Goal: Register for event/course: Sign up to attend an event or enroll in a course

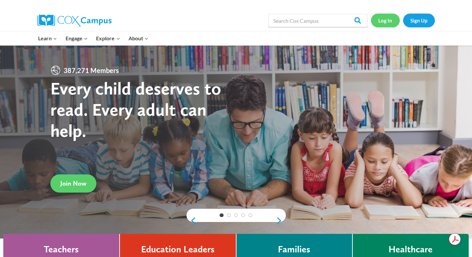
click at [387, 17] on link "Log In" at bounding box center [385, 21] width 29 height 14
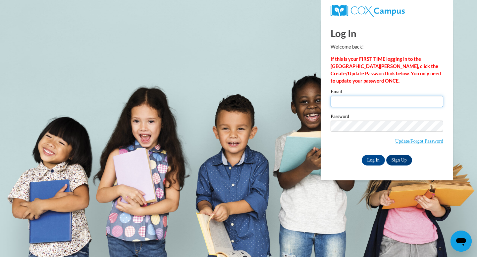
click at [381, 102] on input "Email" at bounding box center [386, 101] width 113 height 11
type input "heatherr@rcsnc.org"
click at [361, 155] on input "Log In" at bounding box center [372, 160] width 23 height 11
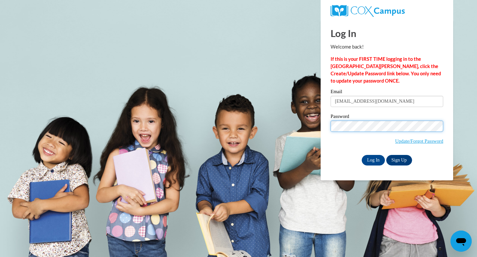
click at [361, 155] on input "Log In" at bounding box center [372, 160] width 23 height 11
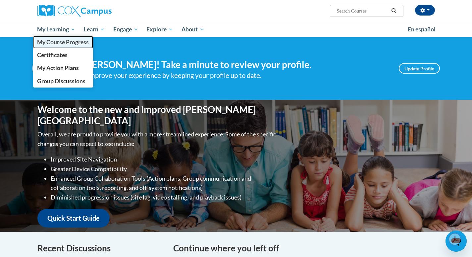
click at [58, 39] on span "My Course Progress" at bounding box center [63, 42] width 52 height 7
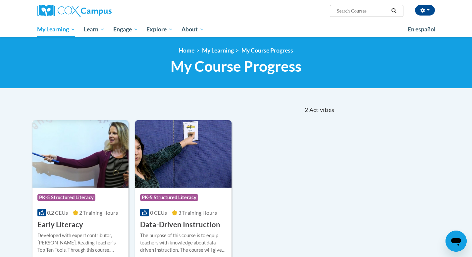
click at [94, 223] on div "Course Category: PK-5 Structured Literacy 0.2 CEUs 2 Training Hours COURSE Earl…" at bounding box center [80, 209] width 96 height 42
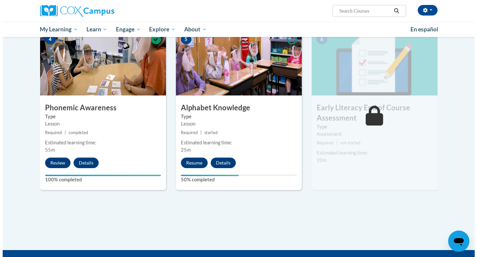
scroll to position [343, 0]
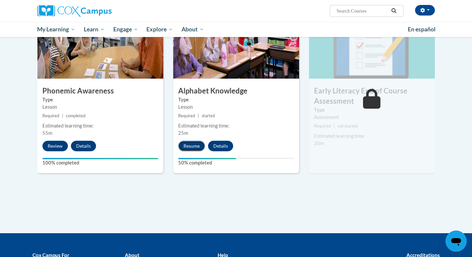
click at [198, 150] on button "Resume" at bounding box center [191, 146] width 27 height 11
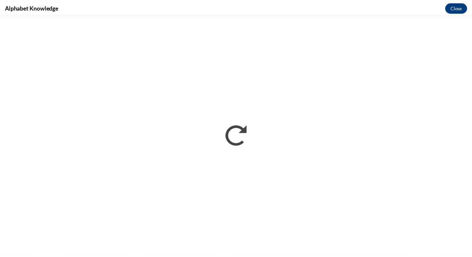
scroll to position [0, 0]
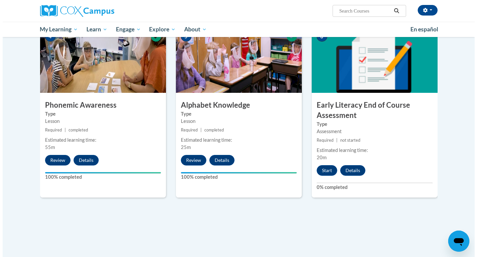
scroll to position [332, 0]
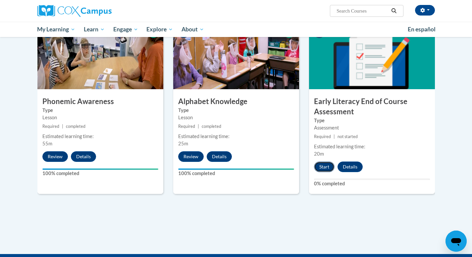
click at [328, 168] on button "Start" at bounding box center [324, 167] width 21 height 11
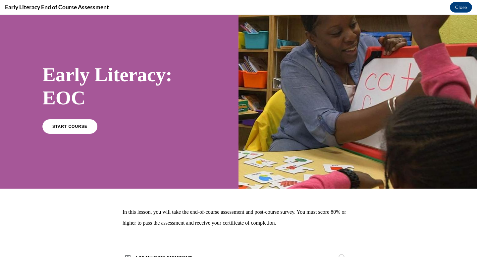
scroll to position [0, 0]
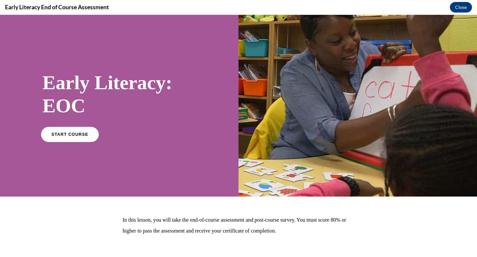
click at [80, 135] on span "START COURSE" at bounding box center [69, 134] width 37 height 5
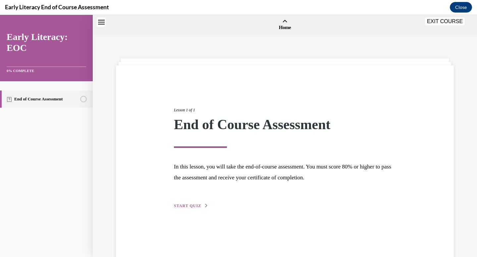
scroll to position [21, 0]
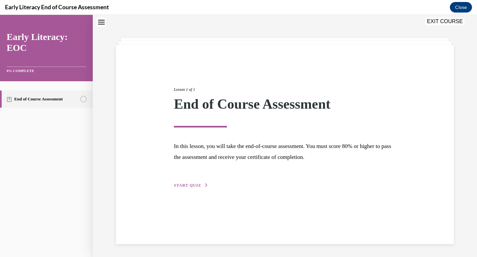
click at [197, 185] on span "START QUIZ" at bounding box center [187, 185] width 27 height 5
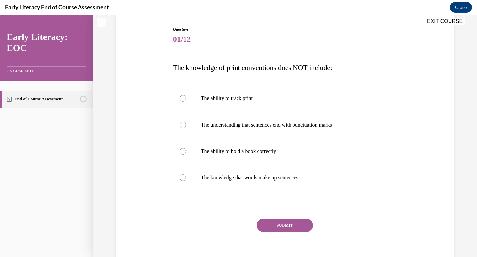
scroll to position [67, 0]
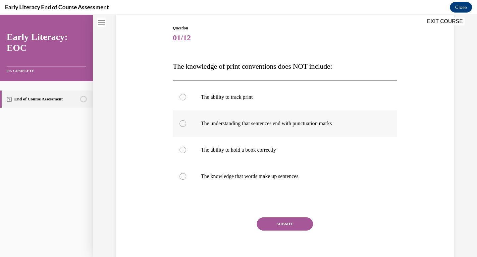
click at [197, 131] on div at bounding box center [285, 124] width 224 height 26
click at [281, 221] on button "SUBMIT" at bounding box center [284, 224] width 56 height 13
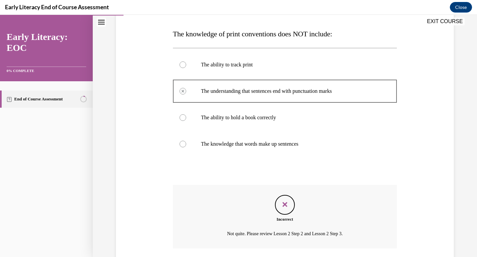
scroll to position [148, 0]
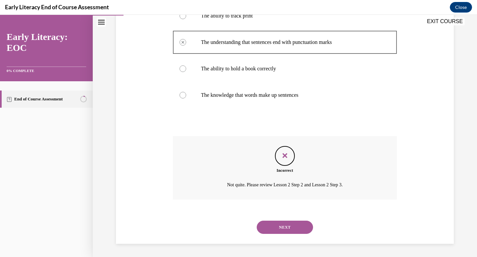
click at [290, 225] on button "NEXT" at bounding box center [284, 227] width 56 height 13
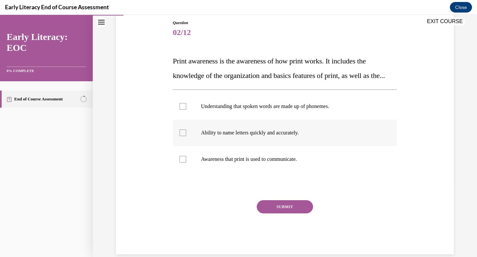
scroll to position [73, 0]
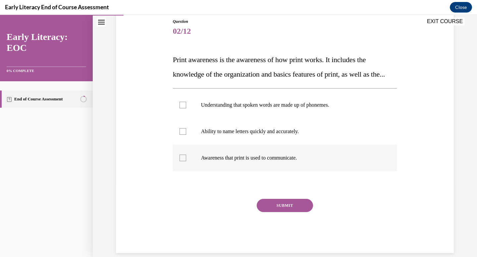
click at [183, 171] on div at bounding box center [285, 158] width 224 height 26
click at [274, 212] on button "SUBMIT" at bounding box center [284, 205] width 56 height 13
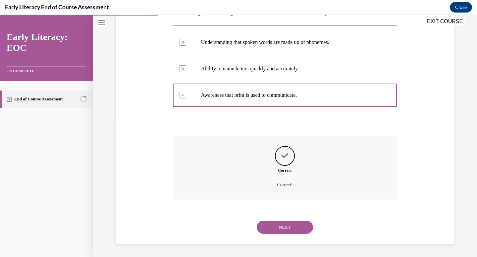
scroll to position [151, 0]
click at [281, 228] on button "NEXT" at bounding box center [284, 227] width 56 height 13
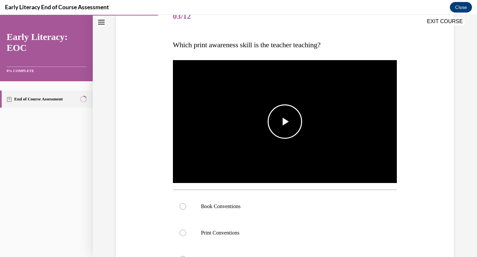
scroll to position [89, 0]
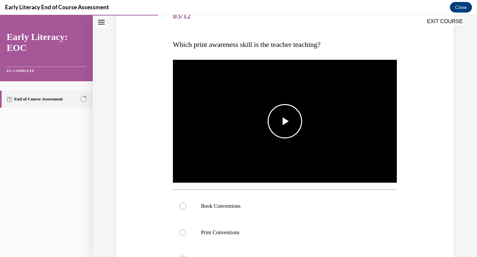
click at [285, 121] on span "Video player" at bounding box center [285, 121] width 0 height 0
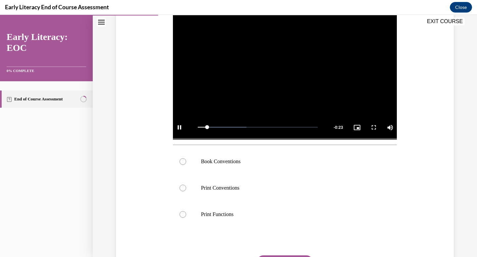
scroll to position [130, 0]
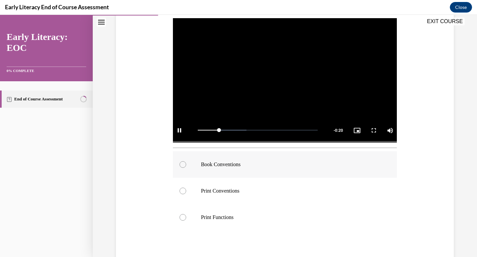
click at [188, 167] on div at bounding box center [285, 165] width 224 height 26
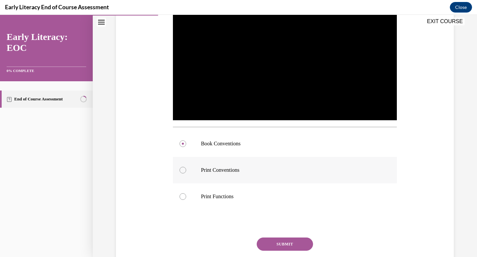
scroll to position [144, 0]
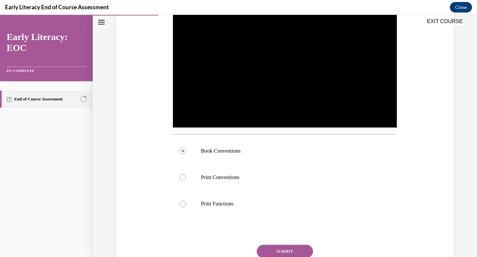
click at [288, 252] on button "SUBMIT" at bounding box center [284, 251] width 56 height 13
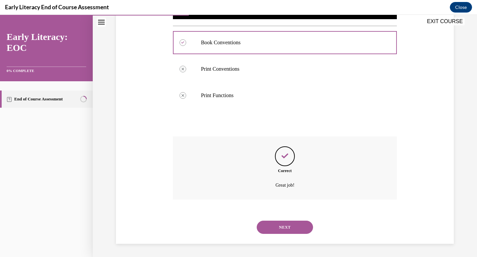
click at [282, 221] on button "NEXT" at bounding box center [284, 227] width 56 height 13
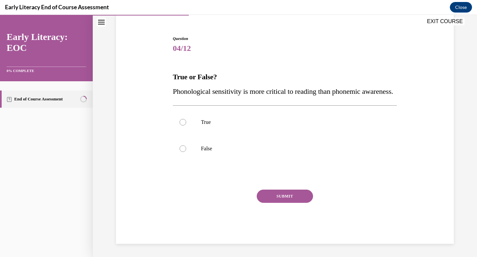
scroll to position [71, 0]
click at [179, 154] on div at bounding box center [285, 149] width 224 height 26
click at [276, 190] on button "SUBMIT" at bounding box center [284, 196] width 56 height 13
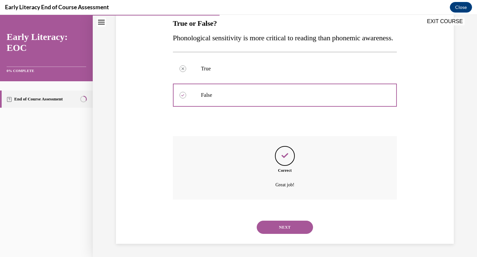
click at [286, 228] on button "NEXT" at bounding box center [284, 227] width 56 height 13
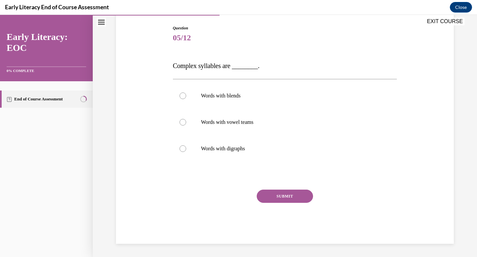
scroll to position [67, 0]
click at [209, 126] on div at bounding box center [285, 122] width 224 height 26
click at [282, 197] on button "SUBMIT" at bounding box center [284, 196] width 56 height 13
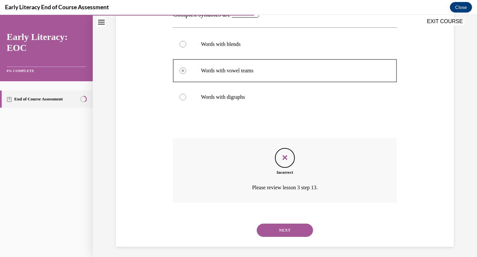
scroll to position [121, 0]
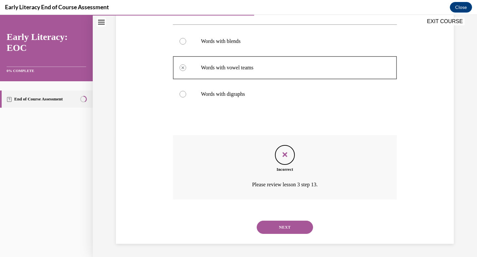
click at [282, 219] on div "NEXT" at bounding box center [285, 227] width 224 height 26
click at [284, 229] on button "NEXT" at bounding box center [284, 227] width 56 height 13
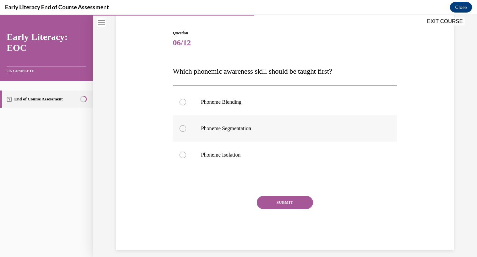
scroll to position [60, 0]
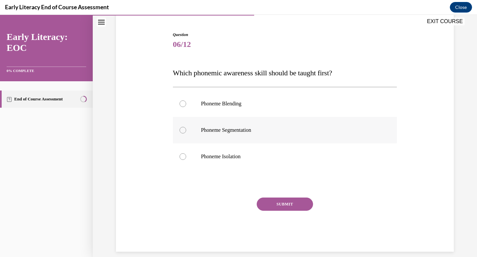
click at [282, 138] on div at bounding box center [285, 130] width 224 height 26
click at [242, 165] on div at bounding box center [285, 157] width 224 height 26
click at [277, 199] on button "SUBMIT" at bounding box center [284, 204] width 56 height 13
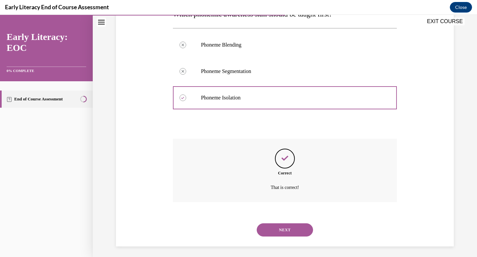
scroll to position [122, 0]
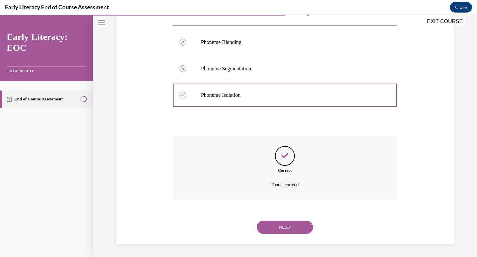
click at [280, 223] on button "NEXT" at bounding box center [284, 227] width 56 height 13
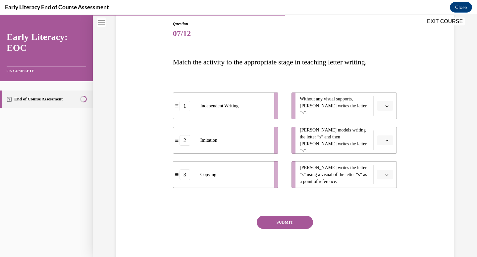
scroll to position [97, 0]
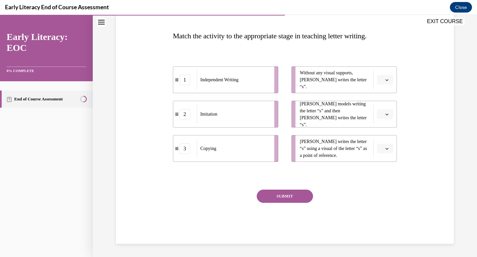
drag, startPoint x: 339, startPoint y: 69, endPoint x: 318, endPoint y: 69, distance: 20.2
click at [318, 69] on li "Without any visual supports, Tina writes the letter “s”." at bounding box center [343, 80] width 105 height 27
click at [385, 81] on icon "button" at bounding box center [386, 79] width 3 height 3
click at [382, 109] on div "1" at bounding box center [381, 107] width 17 height 13
click at [386, 114] on span "button" at bounding box center [386, 114] width 5 height 5
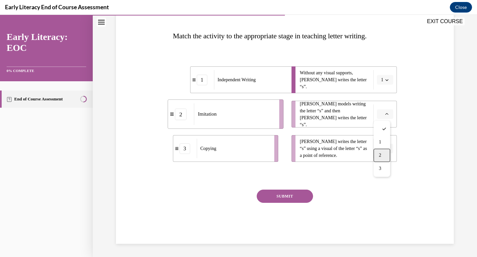
click at [386, 155] on div "2" at bounding box center [381, 155] width 17 height 13
click at [386, 151] on span "button" at bounding box center [386, 149] width 5 height 5
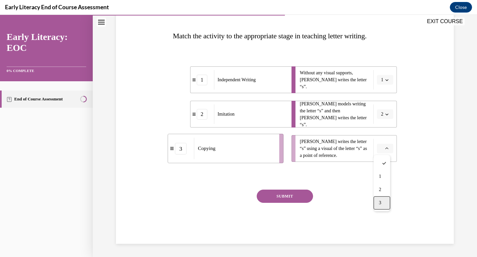
click at [382, 204] on div "3" at bounding box center [381, 203] width 17 height 13
click at [298, 200] on button "SUBMIT" at bounding box center [284, 196] width 56 height 13
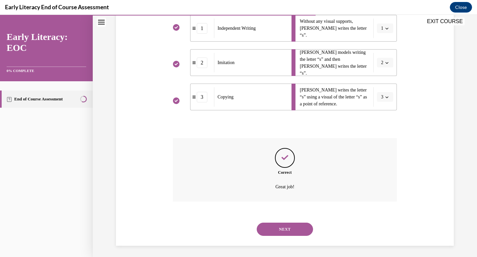
scroll to position [151, 0]
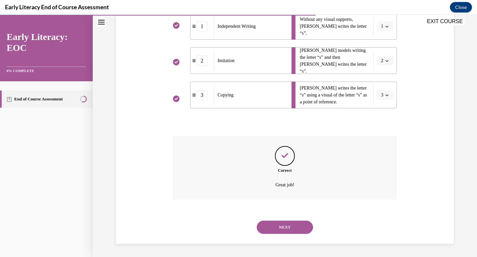
click at [284, 223] on button "NEXT" at bounding box center [284, 227] width 56 height 13
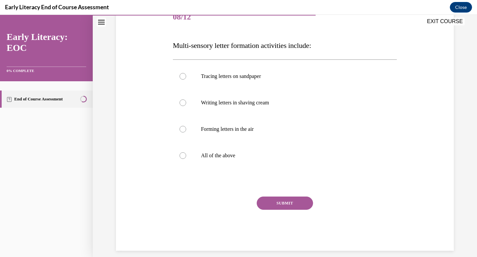
scroll to position [89, 0]
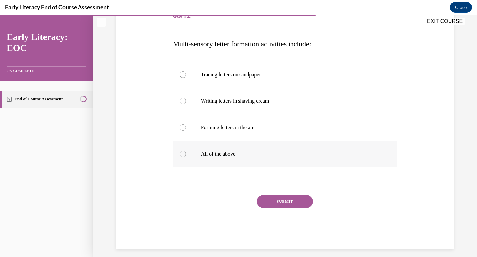
click at [239, 165] on div at bounding box center [285, 154] width 224 height 26
click at [277, 200] on button "SUBMIT" at bounding box center [284, 201] width 56 height 13
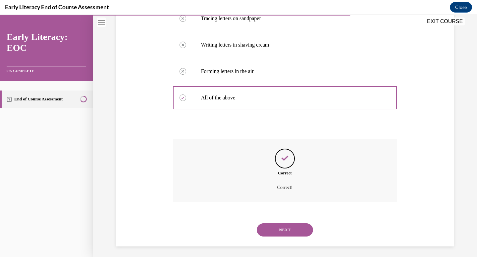
scroll to position [148, 0]
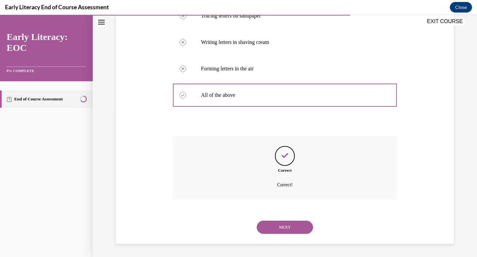
click at [280, 232] on button "NEXT" at bounding box center [284, 227] width 56 height 13
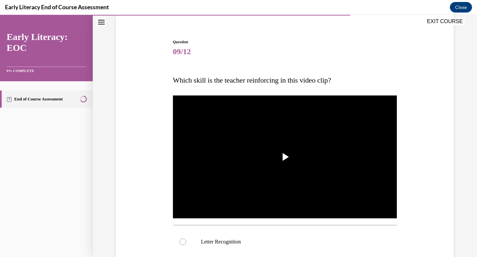
scroll to position [54, 0]
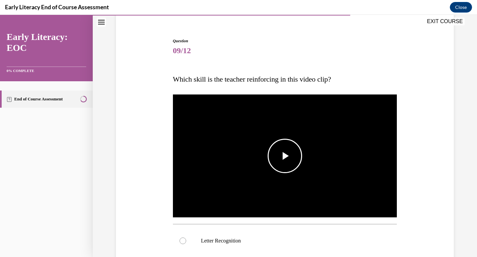
click at [285, 156] on span "Video player" at bounding box center [285, 156] width 0 height 0
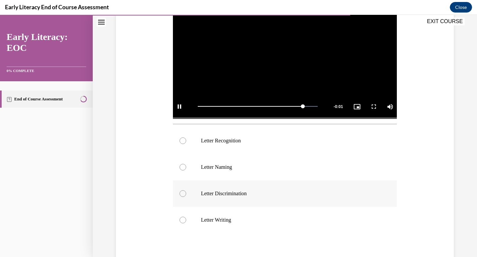
scroll to position [155, 0]
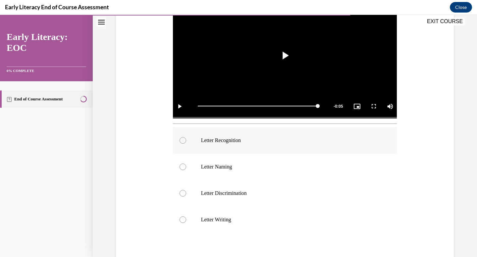
click at [254, 138] on p "Letter Recognition" at bounding box center [290, 140] width 179 height 7
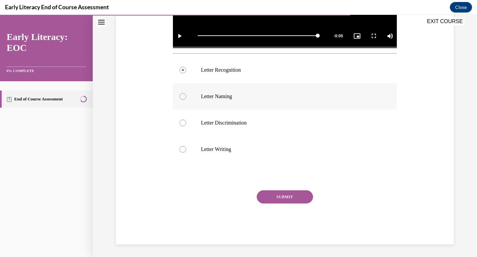
scroll to position [225, 0]
click at [307, 202] on div "SUBMIT" at bounding box center [285, 206] width 224 height 33
click at [295, 192] on button "SUBMIT" at bounding box center [284, 196] width 56 height 13
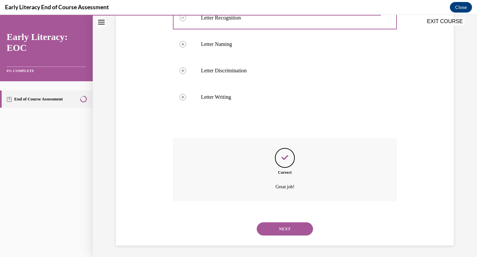
scroll to position [279, 0]
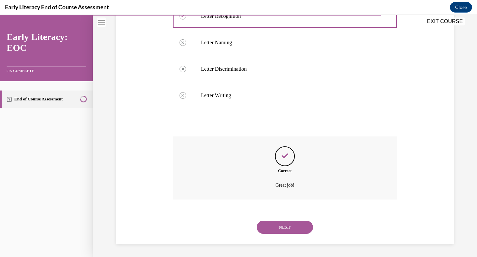
click at [287, 226] on button "NEXT" at bounding box center [284, 227] width 56 height 13
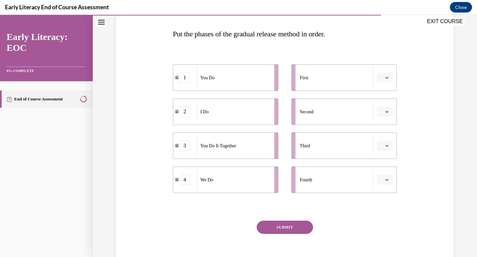
scroll to position [102, 0]
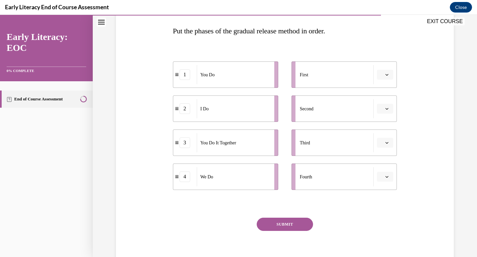
click at [386, 77] on span "button" at bounding box center [386, 74] width 5 height 5
click at [388, 119] on div "2" at bounding box center [381, 116] width 17 height 13
click at [381, 113] on button "button" at bounding box center [385, 109] width 16 height 10
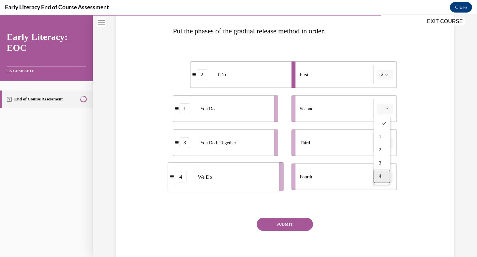
click at [386, 170] on div "4" at bounding box center [381, 176] width 17 height 13
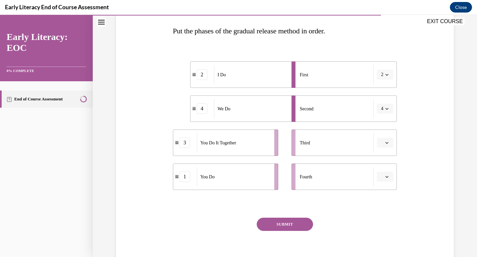
click at [385, 143] on icon "button" at bounding box center [386, 143] width 3 height 2
click at [390, 195] on div "3" at bounding box center [381, 197] width 17 height 13
click at [385, 175] on span "button" at bounding box center [386, 177] width 5 height 5
click at [384, 243] on div "4" at bounding box center [381, 244] width 17 height 13
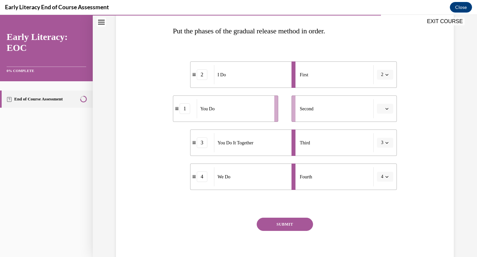
click at [385, 75] on icon "button" at bounding box center [386, 74] width 3 height 3
click at [381, 102] on div "1" at bounding box center [380, 102] width 17 height 13
click at [387, 108] on button "button" at bounding box center [385, 109] width 16 height 10
click at [418, 95] on div "Question 10/12 Put the phases of the gradual release method in order. 1 You Do …" at bounding box center [284, 121] width 341 height 302
click at [382, 111] on button "button" at bounding box center [385, 109] width 16 height 10
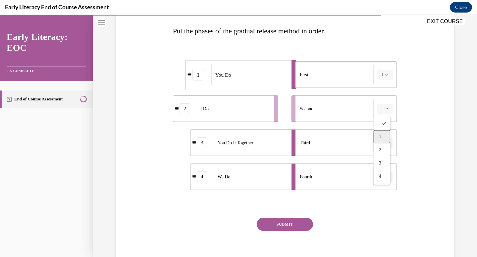
click at [384, 137] on div "1" at bounding box center [381, 136] width 17 height 13
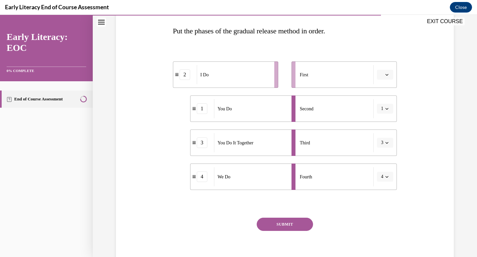
click at [420, 95] on div "Question 10/12 Put the phases of the gradual release method in order. 2 I Do 1 …" at bounding box center [284, 121] width 341 height 302
click at [406, 92] on div "Question 10/12 Put the phases of the gradual release method in order. 2 I Do 1 …" at bounding box center [284, 121] width 341 height 302
click at [385, 76] on icon "button" at bounding box center [386, 74] width 3 height 3
click at [384, 101] on div "1" at bounding box center [381, 102] width 17 height 13
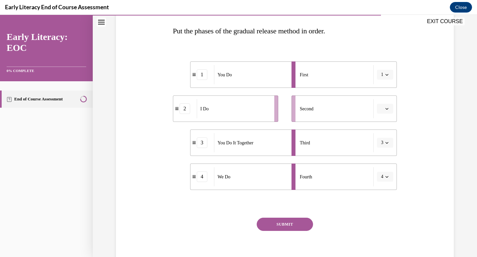
click at [388, 110] on button "button" at bounding box center [385, 109] width 16 height 10
click at [385, 73] on icon "button" at bounding box center [386, 74] width 3 height 3
click at [387, 116] on div "2" at bounding box center [380, 116] width 17 height 13
click at [384, 85] on li "First 2" at bounding box center [343, 75] width 105 height 26
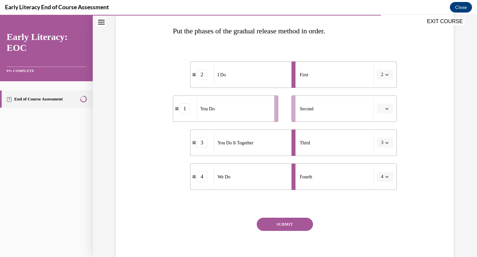
click at [384, 76] on span "button" at bounding box center [386, 74] width 5 height 5
click at [377, 103] on div "1" at bounding box center [380, 102] width 17 height 13
click at [389, 147] on button "3" at bounding box center [385, 143] width 16 height 10
click at [383, 155] on div at bounding box center [380, 157] width 17 height 13
click at [388, 181] on button "4" at bounding box center [385, 177] width 16 height 10
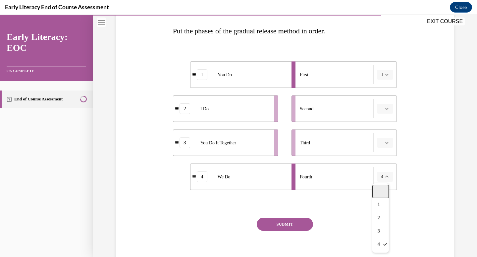
click at [381, 193] on div at bounding box center [380, 191] width 17 height 13
click at [381, 72] on button "1" at bounding box center [385, 75] width 16 height 10
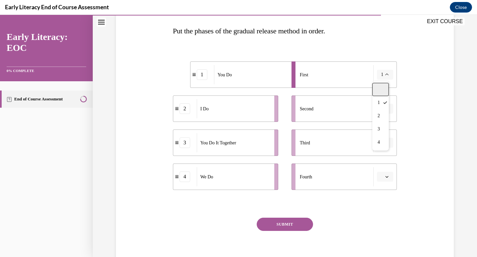
click at [378, 91] on div at bounding box center [380, 89] width 17 height 13
click at [205, 112] on div "I Do" at bounding box center [233, 108] width 73 height 19
click at [387, 75] on button "button" at bounding box center [385, 75] width 16 height 10
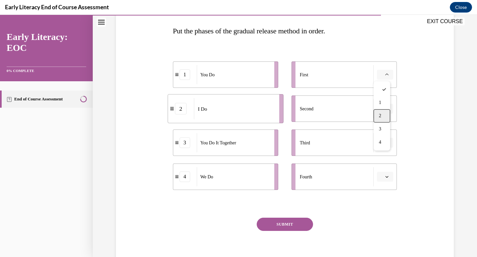
click at [384, 112] on div "2" at bounding box center [381, 116] width 17 height 13
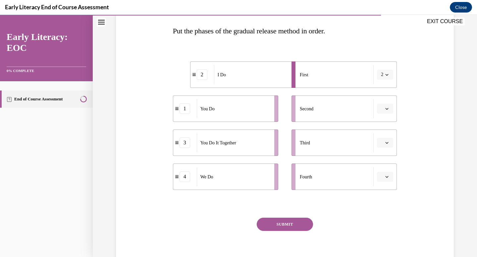
click at [384, 111] on span "button" at bounding box center [386, 109] width 5 height 5
click at [386, 177] on div "4" at bounding box center [381, 176] width 17 height 13
click at [384, 145] on span "button" at bounding box center [386, 143] width 5 height 5
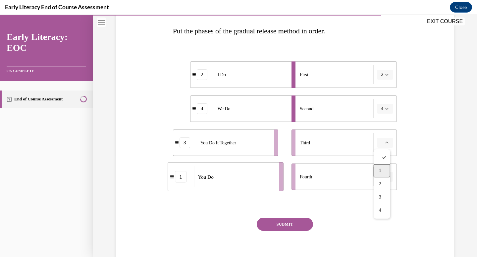
click at [383, 167] on div "1" at bounding box center [381, 170] width 17 height 13
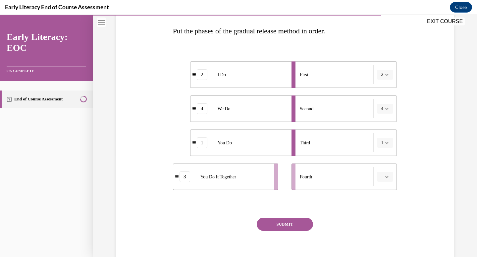
click at [385, 146] on button "1" at bounding box center [385, 143] width 16 height 10
click at [379, 199] on span "3" at bounding box center [378, 197] width 2 height 5
click at [385, 177] on icon "button" at bounding box center [386, 176] width 3 height 3
click at [384, 202] on div "1" at bounding box center [381, 205] width 17 height 13
click at [284, 228] on button "SUBMIT" at bounding box center [284, 224] width 56 height 13
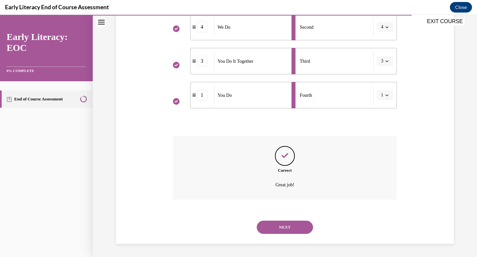
click at [284, 229] on button "NEXT" at bounding box center [284, 227] width 56 height 13
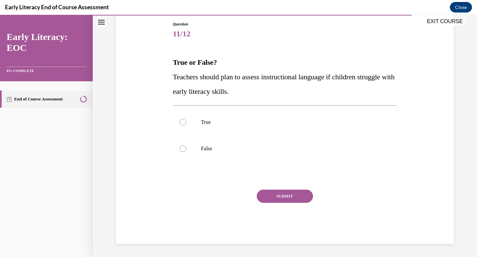
scroll to position [71, 0]
click at [250, 114] on div at bounding box center [285, 122] width 224 height 26
click at [276, 199] on button "SUBMIT" at bounding box center [284, 196] width 56 height 13
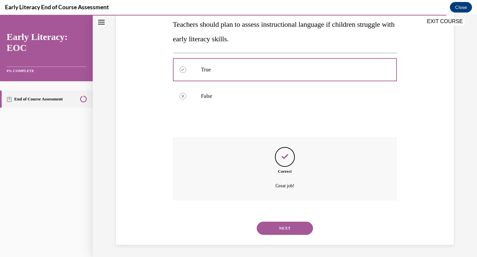
scroll to position [124, 0]
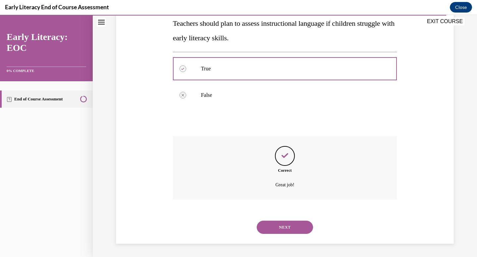
click at [280, 223] on button "NEXT" at bounding box center [284, 227] width 56 height 13
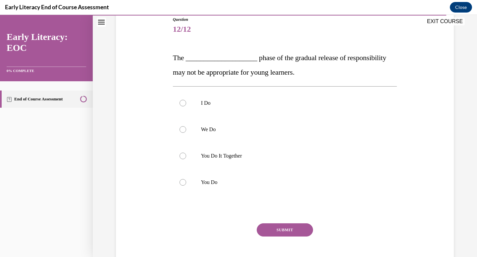
scroll to position [77, 0]
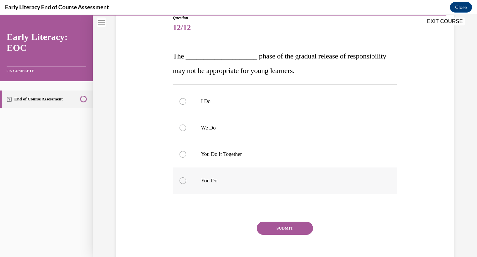
click at [221, 184] on p "You Do" at bounding box center [290, 181] width 179 height 7
click at [276, 232] on button "SUBMIT" at bounding box center [284, 228] width 56 height 13
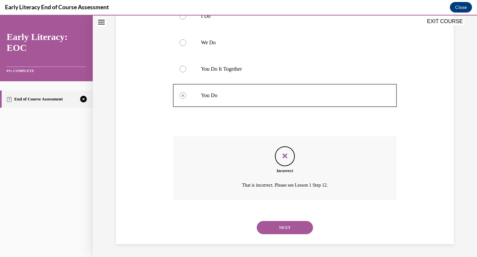
scroll to position [163, 0]
click at [286, 234] on button "NEXT" at bounding box center [284, 227] width 56 height 13
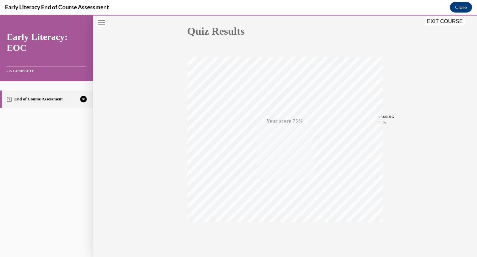
scroll to position [97, 0]
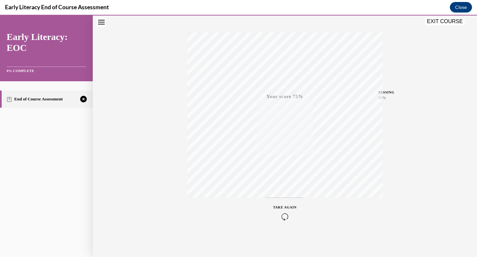
click at [277, 214] on icon "button" at bounding box center [284, 216] width 23 height 7
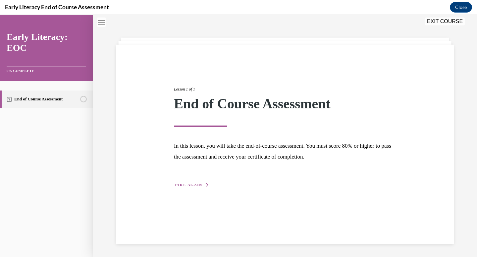
scroll to position [21, 0]
click at [193, 189] on div "Lesson 1 of 1 End of Course Assessment In this lesson, you will take the end-of…" at bounding box center [285, 145] width 338 height 200
click at [192, 185] on span "TAKE AGAIN" at bounding box center [188, 185] width 28 height 5
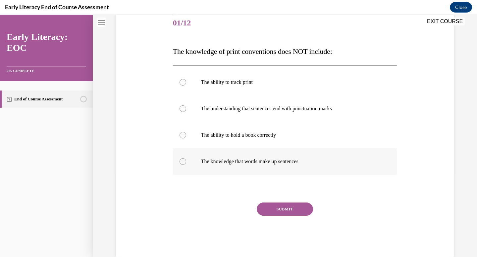
scroll to position [82, 0]
click at [203, 144] on div at bounding box center [285, 135] width 224 height 26
click at [274, 204] on button "SUBMIT" at bounding box center [284, 209] width 56 height 13
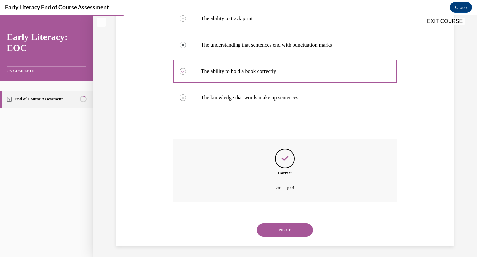
scroll to position [148, 0]
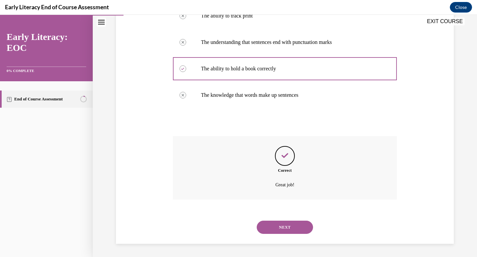
click at [288, 232] on button "NEXT" at bounding box center [284, 227] width 56 height 13
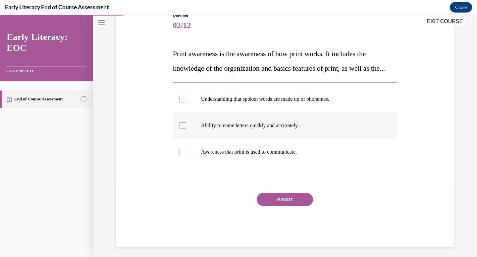
scroll to position [87, 0]
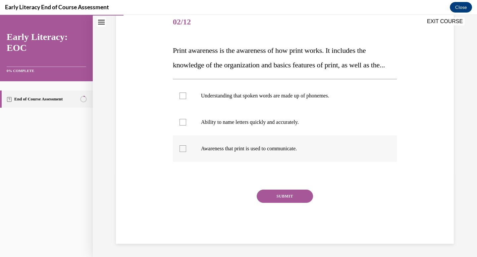
click at [318, 152] on div at bounding box center [285, 149] width 224 height 26
click at [288, 203] on button "SUBMIT" at bounding box center [284, 196] width 56 height 13
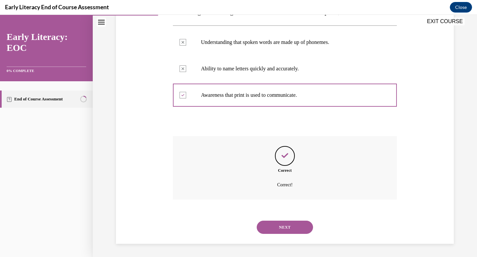
scroll to position [151, 0]
click at [294, 233] on button "NEXT" at bounding box center [284, 227] width 56 height 13
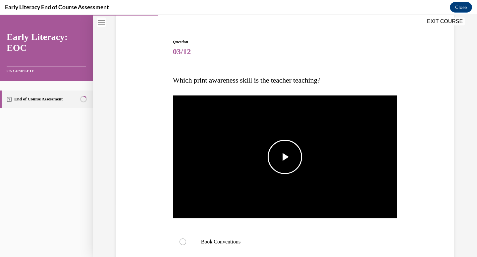
scroll to position [47, 0]
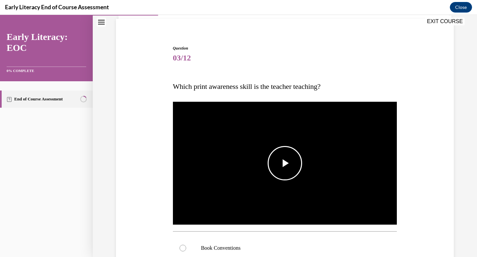
click at [285, 163] on span "Video player" at bounding box center [285, 163] width 0 height 0
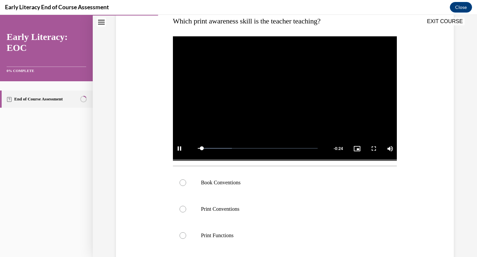
scroll to position [118, 0]
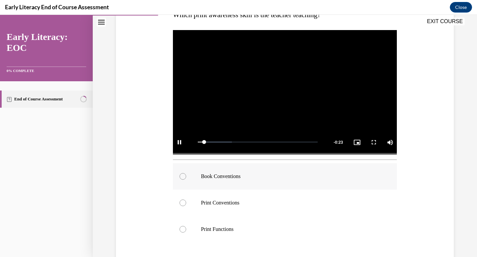
click at [185, 174] on div at bounding box center [285, 176] width 224 height 26
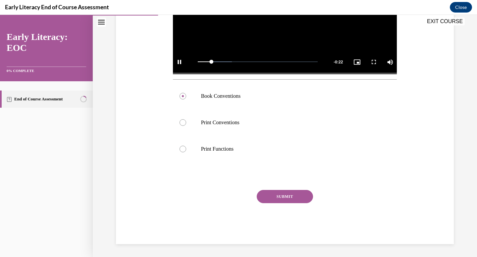
click at [287, 198] on button "SUBMIT" at bounding box center [284, 196] width 56 height 13
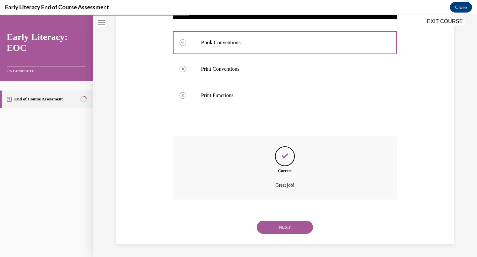
click at [282, 232] on button "NEXT" at bounding box center [284, 227] width 56 height 13
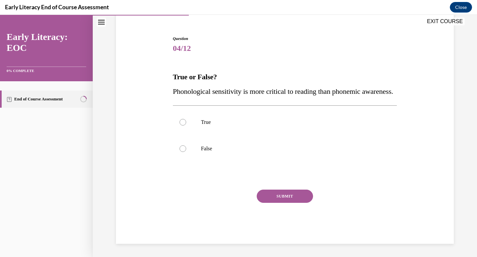
scroll to position [71, 0]
click at [292, 144] on div at bounding box center [285, 149] width 224 height 26
click at [285, 192] on button "SUBMIT" at bounding box center [284, 196] width 56 height 13
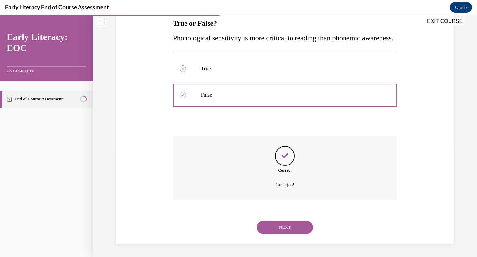
click at [281, 230] on button "NEXT" at bounding box center [284, 227] width 56 height 13
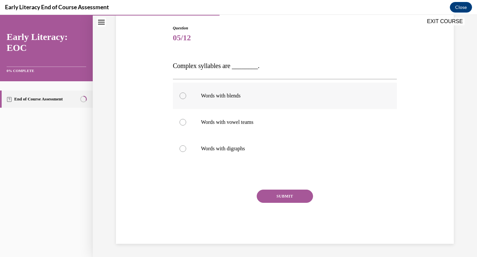
click at [179, 97] on div at bounding box center [182, 96] width 7 height 7
click at [280, 189] on div "Question 05/12 Complex syllables are ________. Words with blends Words with vow…" at bounding box center [285, 134] width 224 height 219
click at [280, 195] on button "SUBMIT" at bounding box center [284, 196] width 56 height 13
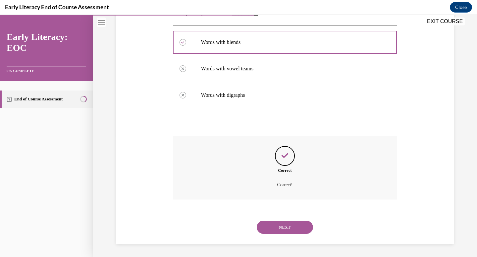
click at [295, 230] on button "NEXT" at bounding box center [284, 227] width 56 height 13
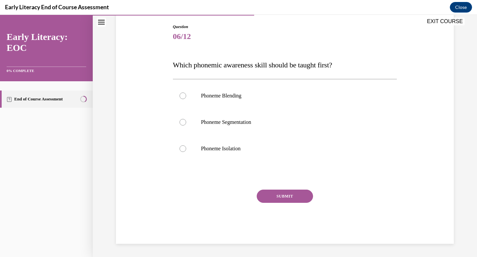
scroll to position [68, 0]
click at [212, 161] on div at bounding box center [285, 149] width 224 height 26
click at [285, 202] on button "SUBMIT" at bounding box center [284, 196] width 56 height 13
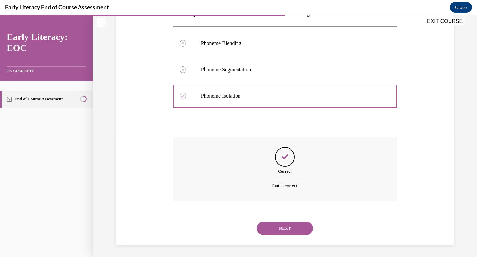
scroll to position [122, 0]
click at [281, 230] on button "NEXT" at bounding box center [284, 227] width 56 height 13
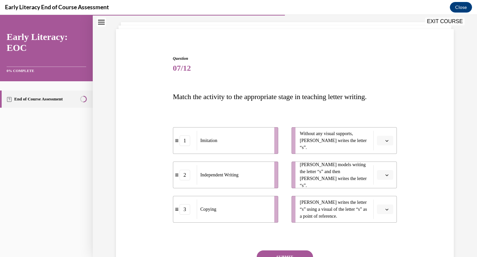
scroll to position [97, 0]
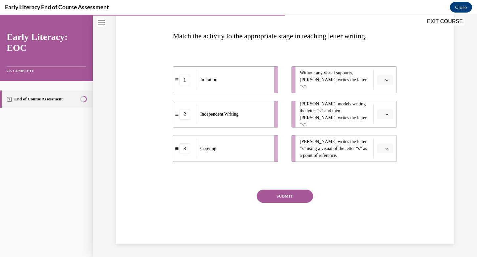
click at [385, 81] on icon "button" at bounding box center [386, 79] width 3 height 3
click at [383, 136] on div "3" at bounding box center [381, 134] width 17 height 13
click at [385, 78] on icon "button" at bounding box center [386, 79] width 3 height 3
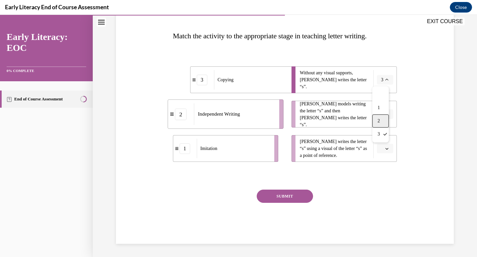
click at [382, 119] on div "2" at bounding box center [380, 121] width 17 height 13
click at [383, 112] on button "button" at bounding box center [385, 115] width 16 height 10
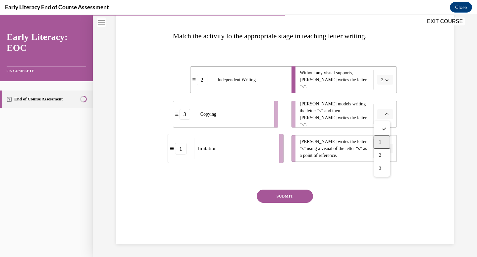
click at [382, 143] on div "1" at bounding box center [381, 142] width 17 height 13
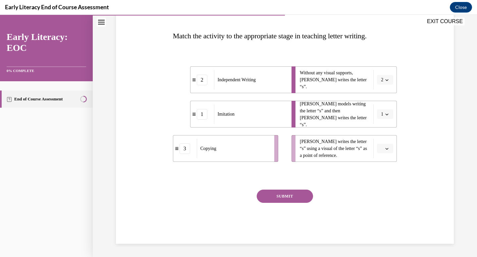
click at [385, 148] on icon "button" at bounding box center [386, 148] width 3 height 3
click at [382, 200] on div "3" at bounding box center [381, 203] width 17 height 13
click at [302, 195] on button "SUBMIT" at bounding box center [284, 196] width 56 height 13
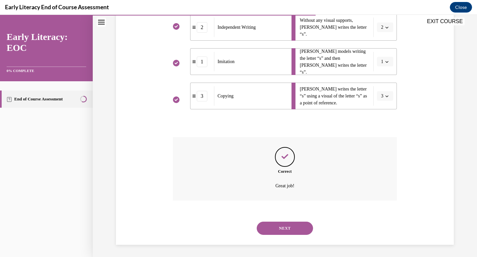
scroll to position [151, 0]
click at [284, 229] on button "NEXT" at bounding box center [284, 227] width 56 height 13
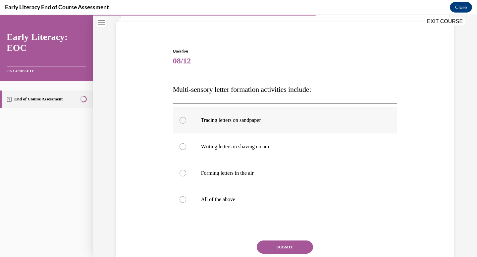
scroll to position [44, 0]
click at [208, 216] on div "Question 08/12 Multi-sensory letter formation activities include: Tracing lette…" at bounding box center [285, 171] width 224 height 247
click at [214, 197] on p "All of the above" at bounding box center [290, 199] width 179 height 7
click at [282, 242] on button "SUBMIT" at bounding box center [284, 246] width 56 height 13
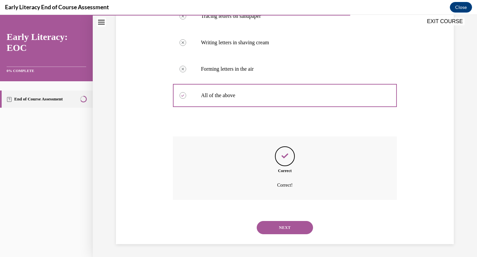
scroll to position [148, 0]
click at [282, 241] on div "NEXT" at bounding box center [285, 227] width 224 height 26
click at [284, 225] on button "NEXT" at bounding box center [284, 227] width 56 height 13
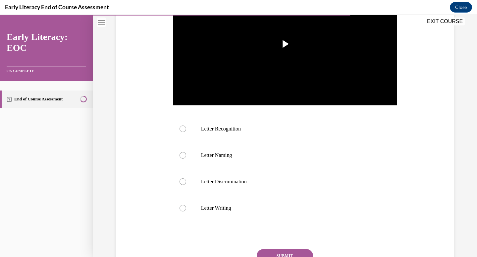
scroll to position [171, 0]
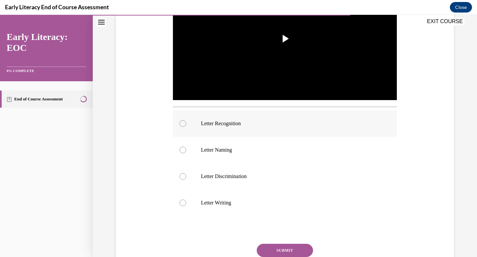
click at [225, 127] on div at bounding box center [285, 124] width 224 height 26
click at [287, 253] on button "SUBMIT" at bounding box center [284, 250] width 56 height 13
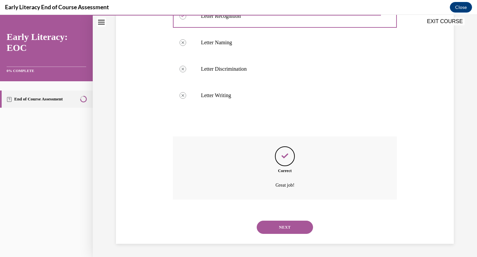
scroll to position [279, 0]
click at [285, 225] on button "NEXT" at bounding box center [284, 227] width 56 height 13
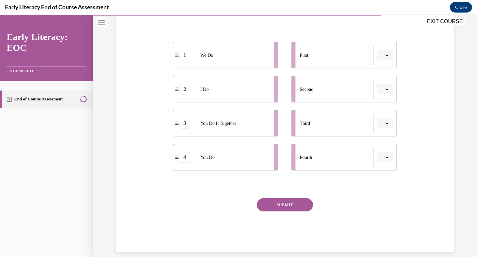
scroll to position [122, 0]
click at [385, 56] on icon "button" at bounding box center [386, 54] width 3 height 3
click at [384, 99] on div "2" at bounding box center [381, 96] width 17 height 13
click at [386, 87] on icon "button" at bounding box center [386, 88] width 3 height 3
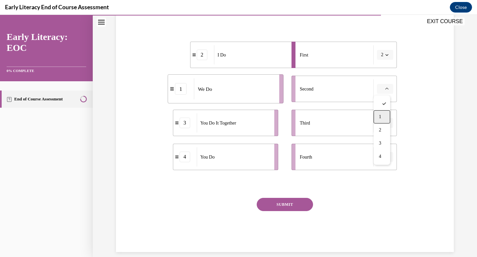
click at [382, 115] on div "1" at bounding box center [381, 117] width 17 height 13
click at [386, 121] on button "button" at bounding box center [385, 123] width 16 height 10
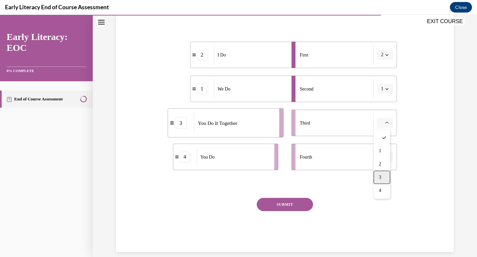
click at [381, 175] on span "3" at bounding box center [380, 177] width 2 height 5
click at [387, 156] on button "button" at bounding box center [385, 157] width 16 height 10
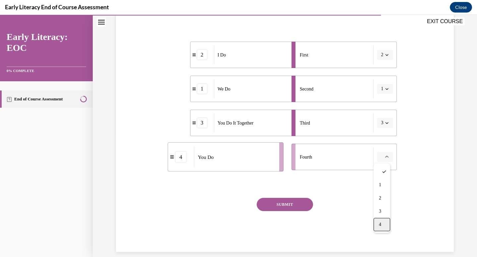
click at [386, 218] on div "4" at bounding box center [381, 224] width 17 height 13
click at [298, 210] on button "SUBMIT" at bounding box center [284, 204] width 56 height 13
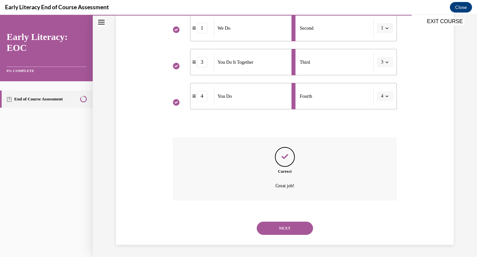
scroll to position [184, 0]
click at [283, 230] on button "NEXT" at bounding box center [284, 227] width 56 height 13
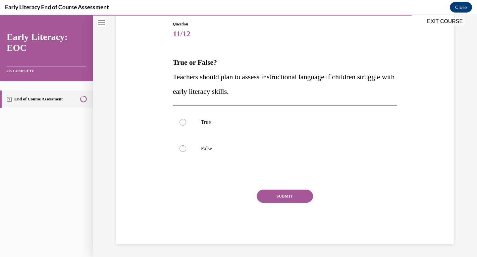
scroll to position [71, 0]
click at [280, 128] on div at bounding box center [285, 122] width 224 height 26
click at [294, 197] on button "SUBMIT" at bounding box center [284, 196] width 56 height 13
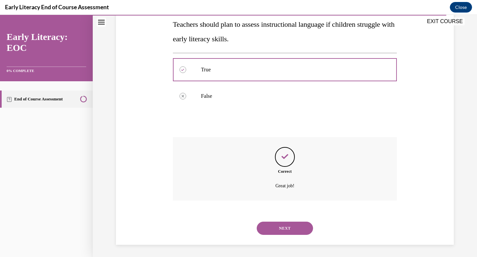
scroll to position [124, 0]
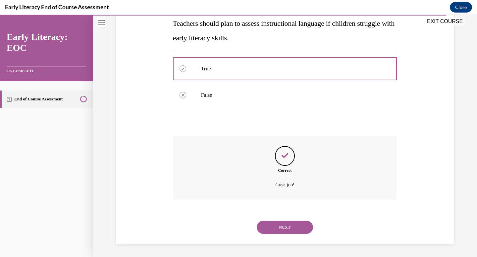
click at [284, 227] on button "NEXT" at bounding box center [284, 227] width 56 height 13
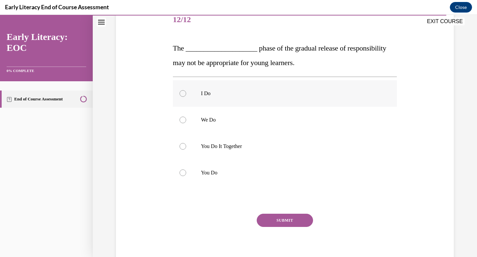
scroll to position [86, 0]
click at [275, 125] on div at bounding box center [285, 119] width 224 height 26
click at [274, 149] on p "You Do It Together" at bounding box center [290, 146] width 179 height 7
click at [288, 218] on button "SUBMIT" at bounding box center [284, 219] width 56 height 13
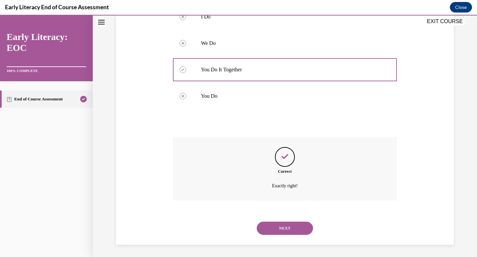
scroll to position [163, 0]
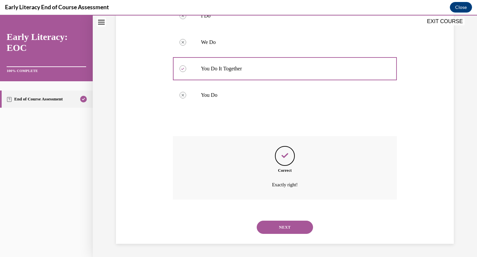
click at [301, 227] on button "NEXT" at bounding box center [284, 227] width 56 height 13
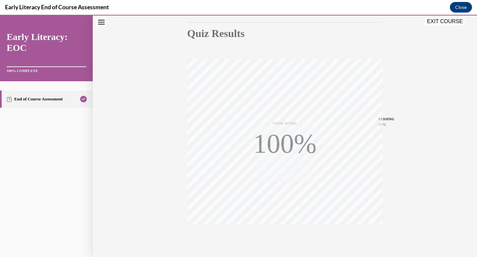
scroll to position [97, 0]
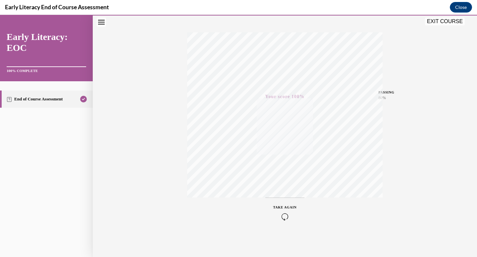
click at [456, 23] on button "EXIT COURSE" at bounding box center [445, 22] width 40 height 8
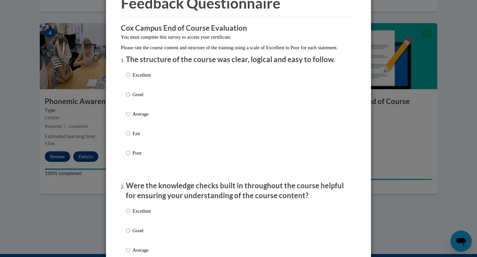
scroll to position [38, 0]
click at [147, 89] on label "Excellent" at bounding box center [138, 80] width 25 height 18
click at [130, 78] on input "Excellent" at bounding box center [128, 74] width 4 height 7
radio input "true"
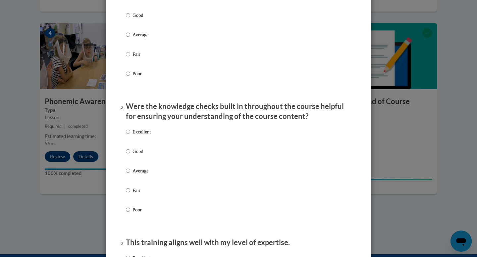
scroll to position [126, 0]
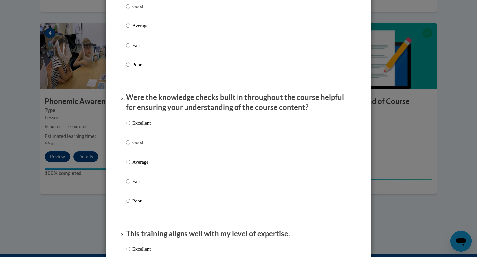
click at [161, 125] on div "Excellent Good Average Fair Poor" at bounding box center [238, 170] width 225 height 108
click at [151, 131] on div "Excellent Good Average Fair Poor" at bounding box center [238, 170] width 225 height 108
click at [141, 127] on p "Excellent" at bounding box center [141, 122] width 18 height 7
click at [130, 127] on input "Excellent" at bounding box center [128, 122] width 4 height 7
radio input "true"
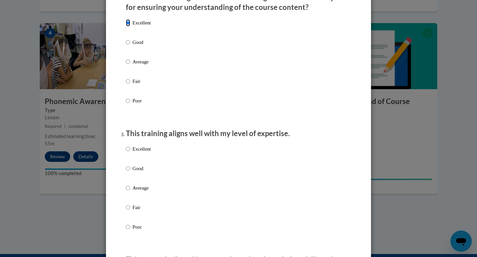
scroll to position [227, 0]
click at [134, 153] on p "Excellent" at bounding box center [141, 148] width 18 height 7
click at [130, 153] on input "Excellent" at bounding box center [128, 148] width 4 height 7
radio input "true"
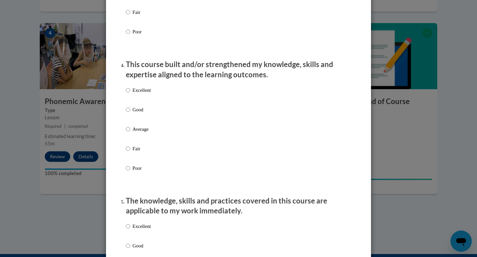
scroll to position [423, 0]
click at [145, 93] on p "Excellent" at bounding box center [141, 89] width 18 height 7
click at [130, 93] on input "Excellent" at bounding box center [128, 89] width 4 height 7
radio input "true"
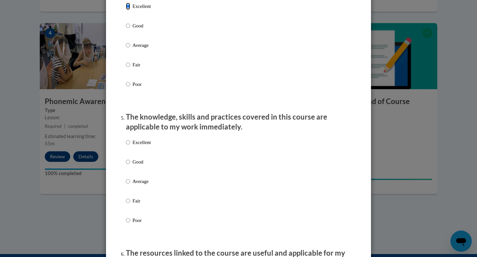
scroll to position [513, 0]
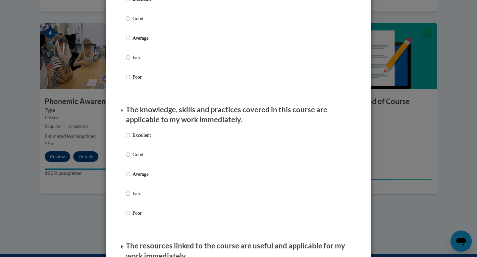
click at [147, 139] on p "Excellent" at bounding box center [141, 135] width 18 height 7
click at [130, 139] on input "Excellent" at bounding box center [128, 135] width 4 height 7
radio input "true"
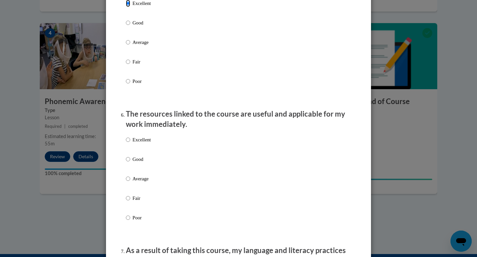
scroll to position [648, 0]
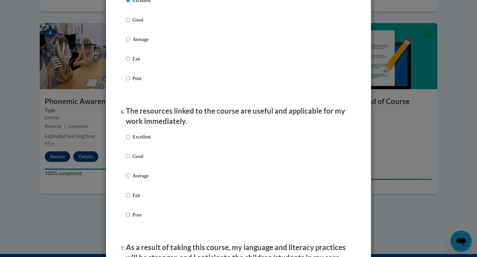
click at [141, 150] on label "Excellent" at bounding box center [138, 142] width 25 height 18
click at [130, 141] on input "Excellent" at bounding box center [128, 136] width 4 height 7
radio input "true"
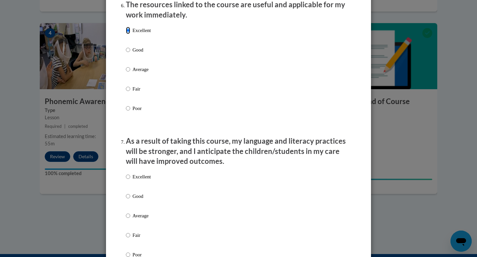
scroll to position [756, 0]
click at [139, 178] on div "Excellent Good Average Fair Poor" at bounding box center [138, 220] width 25 height 103
click at [139, 180] on p "Excellent" at bounding box center [141, 176] width 18 height 7
click at [130, 180] on input "Excellent" at bounding box center [128, 176] width 4 height 7
radio input "true"
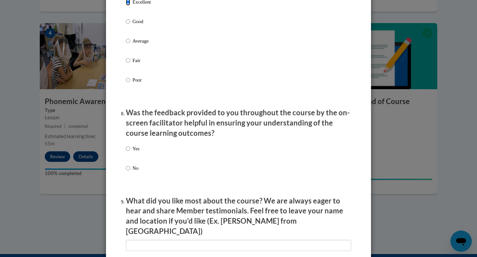
scroll to position [931, 0]
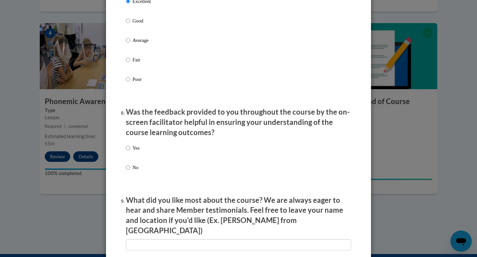
click at [134, 162] on label "Yes" at bounding box center [133, 154] width 14 height 18
click at [130, 152] on input "Yes" at bounding box center [128, 148] width 4 height 7
radio input "true"
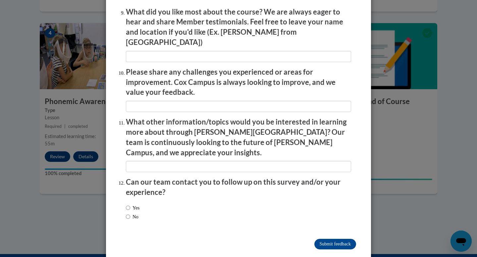
click at [131, 213] on label "No" at bounding box center [132, 216] width 13 height 7
click at [130, 213] on input "No" at bounding box center [128, 216] width 4 height 7
radio input "true"
click at [337, 239] on input "Submit feedback" at bounding box center [335, 244] width 42 height 11
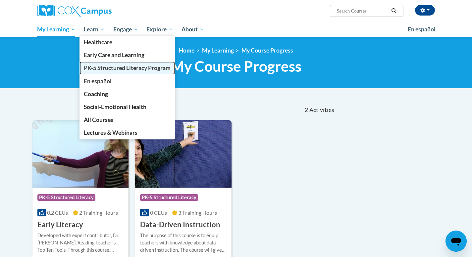
click at [112, 70] on span "PK-5 Structured Literacy Program" at bounding box center [127, 68] width 87 height 7
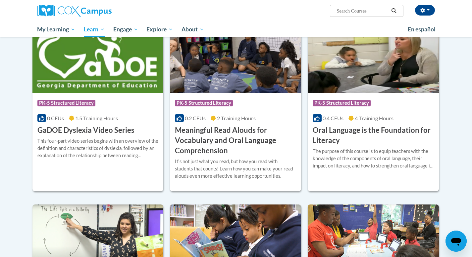
scroll to position [389, 0]
click at [84, 129] on h3 "GaDOE Dyslexia Video Series" at bounding box center [85, 130] width 97 height 10
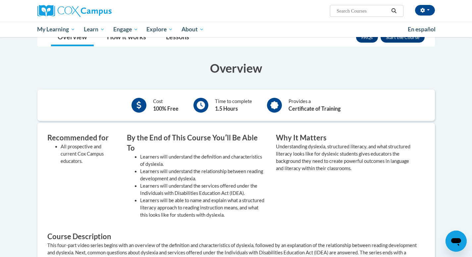
scroll to position [55, 0]
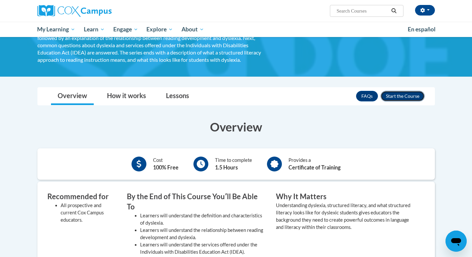
click at [395, 93] on button "Enroll" at bounding box center [402, 96] width 44 height 11
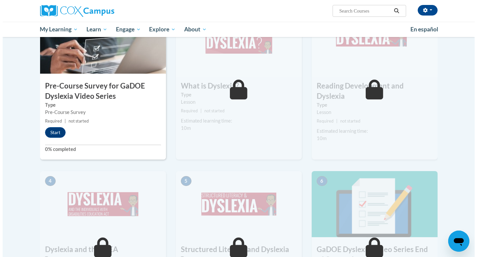
scroll to position [184, 0]
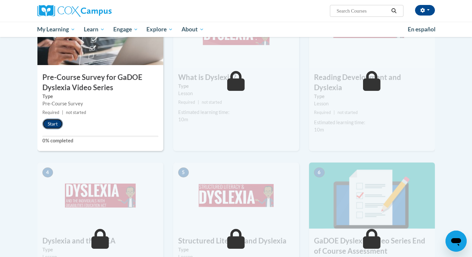
click at [55, 122] on button "Start" at bounding box center [52, 124] width 21 height 11
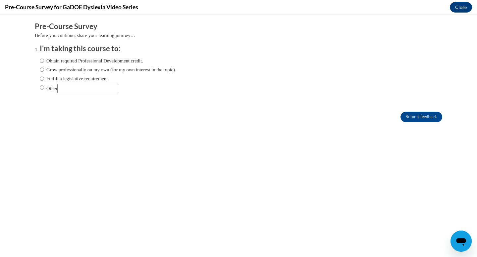
scroll to position [0, 0]
click at [62, 60] on label "Obtain required Professional Development credit." at bounding box center [91, 60] width 103 height 7
click at [44, 60] on input "Obtain required Professional Development credit." at bounding box center [42, 60] width 4 height 7
radio input "true"
click at [405, 115] on input "Submit feedback" at bounding box center [421, 117] width 42 height 11
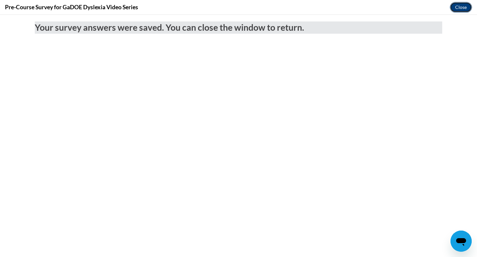
click at [455, 9] on button "Close" at bounding box center [460, 7] width 22 height 11
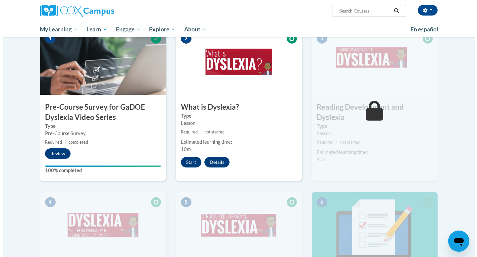
scroll to position [147, 0]
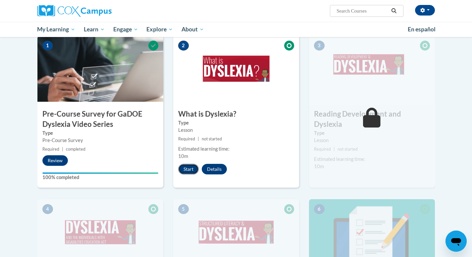
click at [195, 170] on button "Start" at bounding box center [188, 169] width 21 height 11
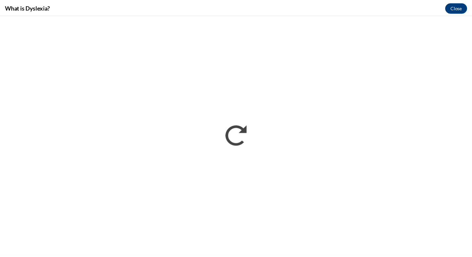
scroll to position [0, 0]
click at [454, 7] on button "Close" at bounding box center [460, 7] width 22 height 11
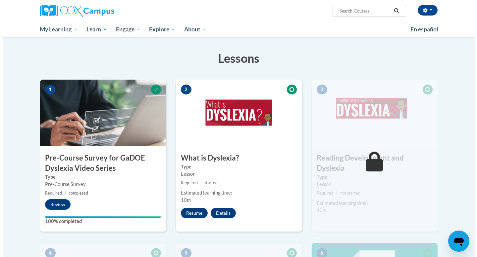
scroll to position [102, 0]
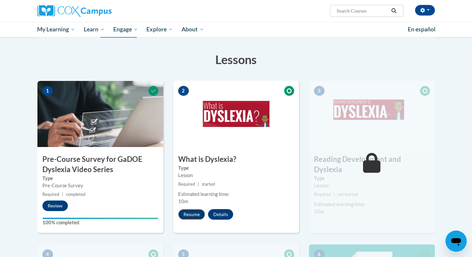
click at [188, 214] on button "Resume" at bounding box center [191, 214] width 27 height 11
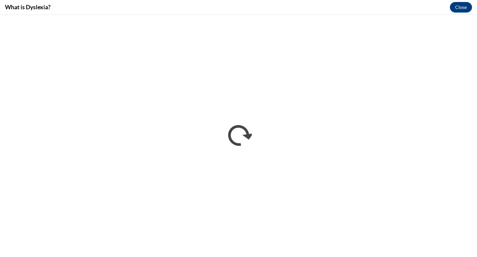
scroll to position [0, 0]
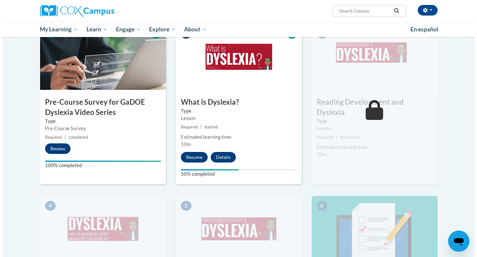
scroll to position [160, 0]
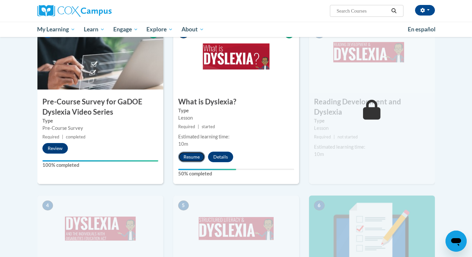
click at [199, 159] on button "Resume" at bounding box center [191, 157] width 27 height 11
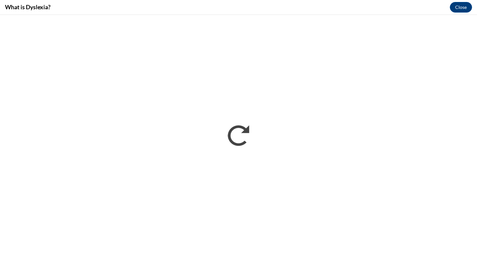
scroll to position [0, 0]
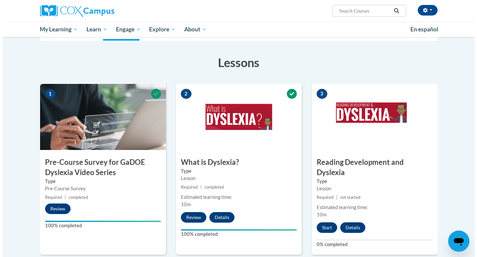
scroll to position [172, 0]
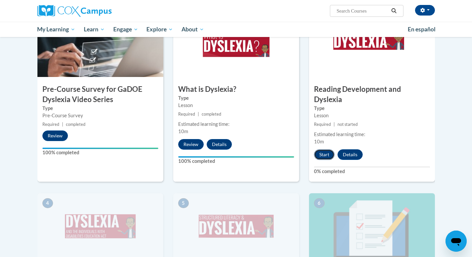
click at [322, 150] on button "Start" at bounding box center [324, 155] width 21 height 11
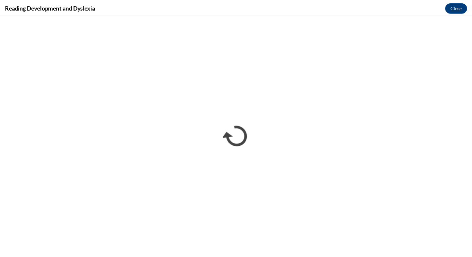
scroll to position [0, 0]
